Goal: Check status: Check status

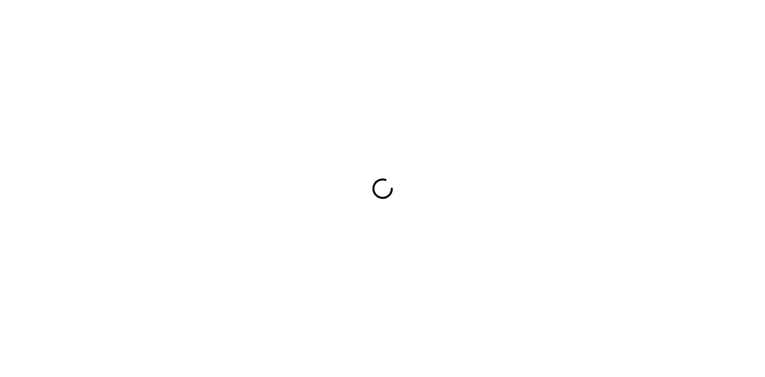
click at [668, 129] on div at bounding box center [382, 188] width 765 height 377
click at [0, 218] on div at bounding box center [382, 188] width 765 height 377
